Goal: Navigation & Orientation: Go to known website

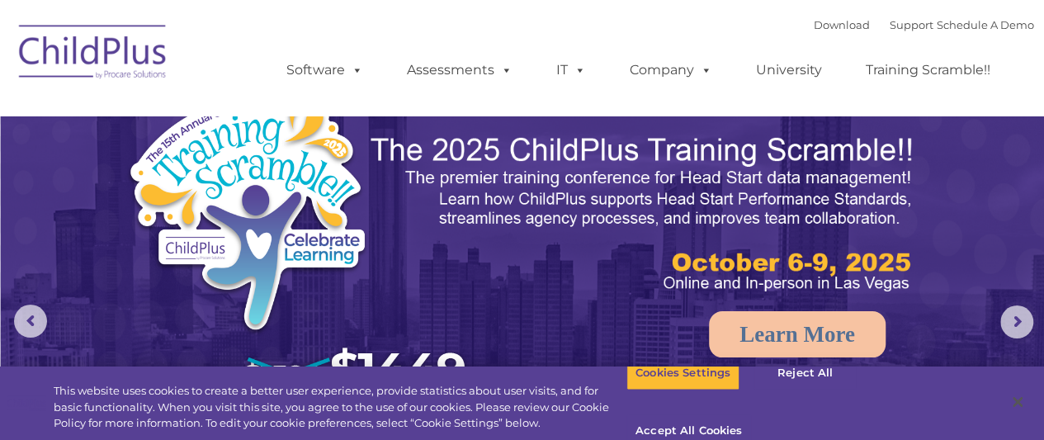
select select "MEDIUM"
click at [681, 391] on button "Cookies Settings" at bounding box center [683, 373] width 113 height 35
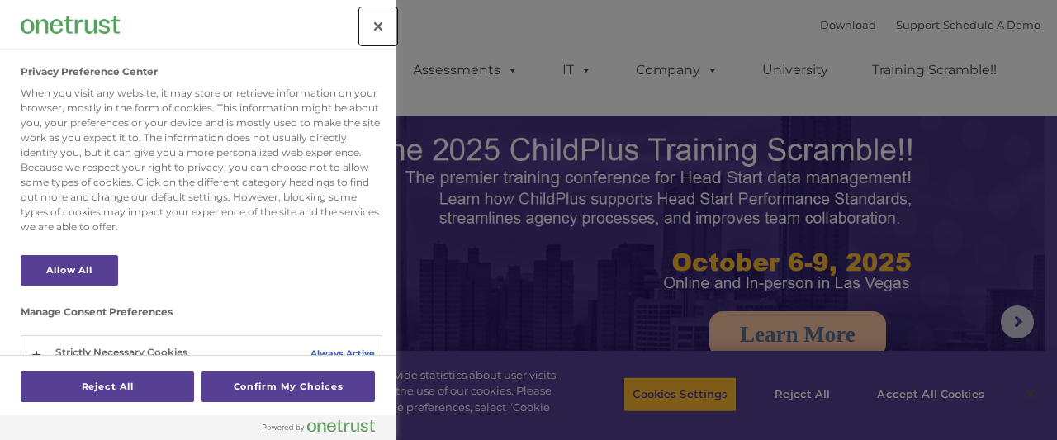
click at [381, 21] on button "Close" at bounding box center [378, 26] width 36 height 36
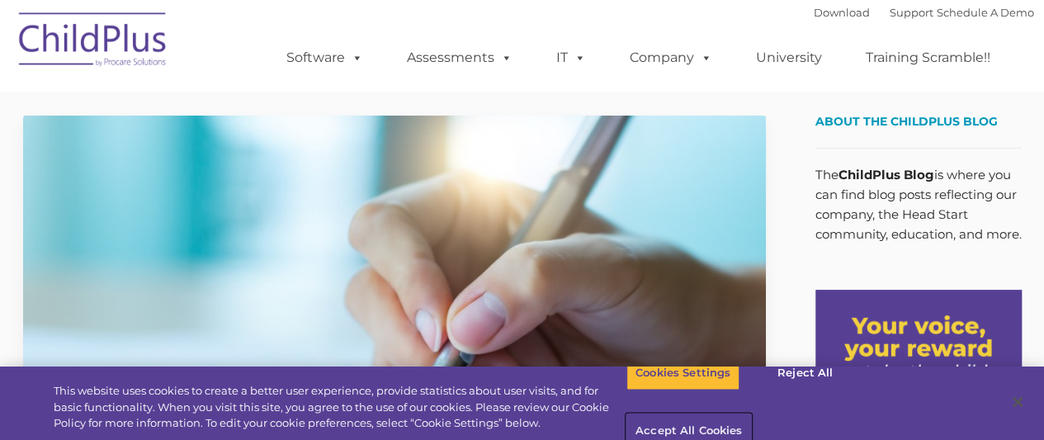
click at [751, 414] on button "Accept All Cookies" at bounding box center [689, 431] width 125 height 35
